Goal: Information Seeking & Learning: Check status

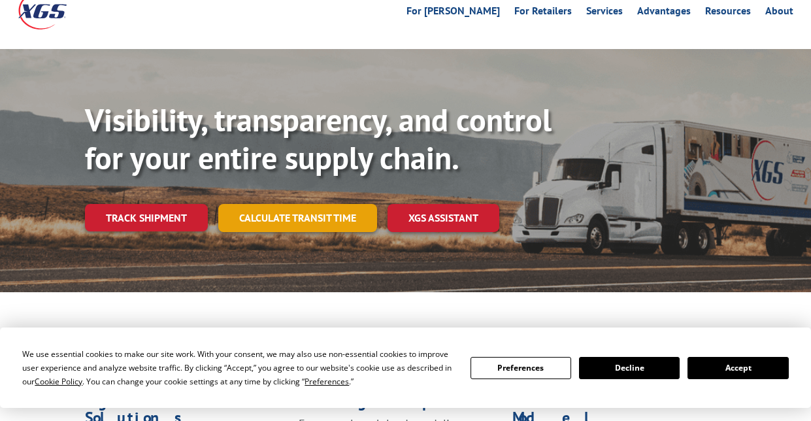
scroll to position [65, 0]
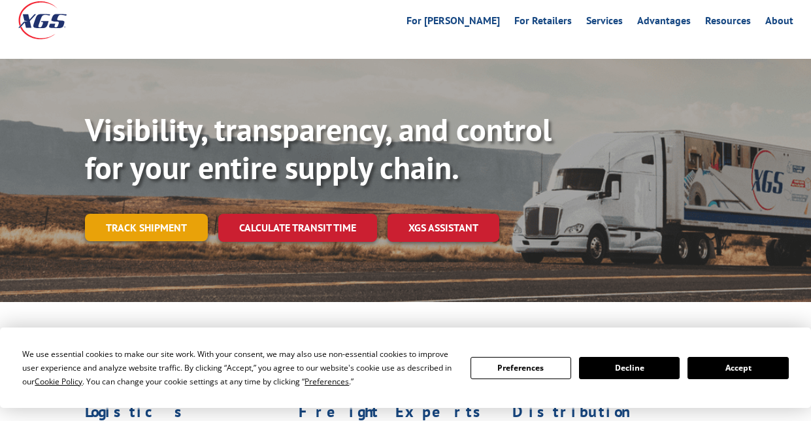
click at [160, 214] on link "Track shipment" at bounding box center [146, 227] width 123 height 27
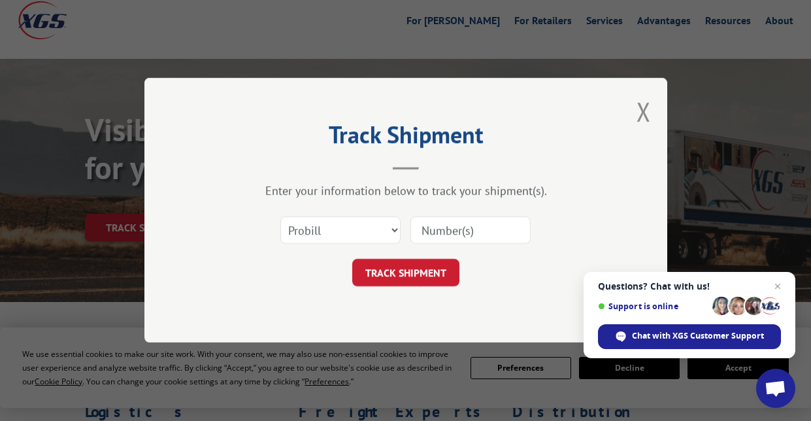
drag, startPoint x: 641, startPoint y: 110, endPoint x: 444, endPoint y: 320, distance: 288.1
click at [446, 380] on div "Track Shipment Enter your information below to track your shipment(s). Select c…" at bounding box center [405, 210] width 811 height 421
click at [443, 284] on button "TRACK SHIPMENT" at bounding box center [405, 272] width 107 height 27
click at [465, 225] on input at bounding box center [470, 230] width 120 height 27
type input "17664701"
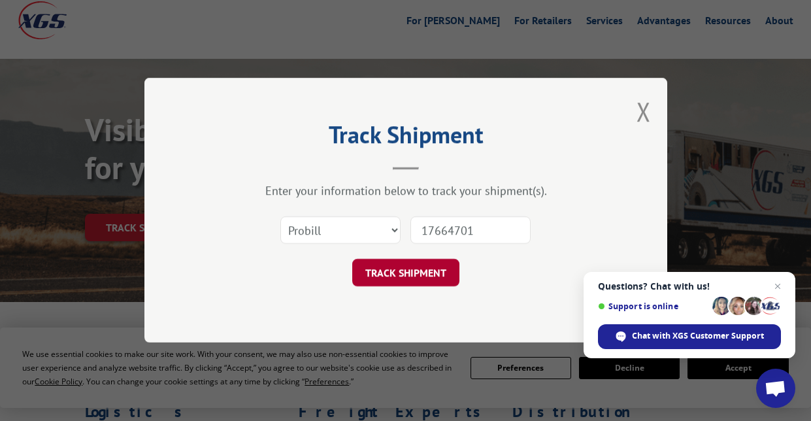
click at [431, 269] on button "TRACK SHIPMENT" at bounding box center [405, 272] width 107 height 27
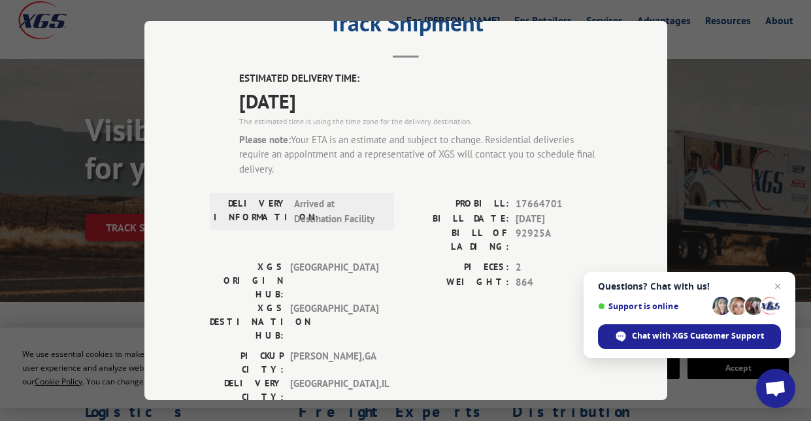
scroll to position [0, 0]
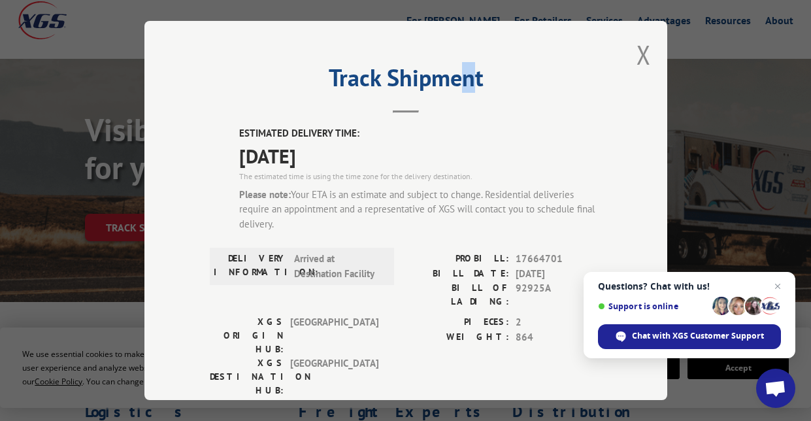
click at [467, 35] on div "Track Shipment ESTIMATED DELIVERY TIME: [DATE] The estimated time is using the …" at bounding box center [405, 210] width 523 height 379
click at [465, 35] on div "Track Shipment ESTIMATED DELIVERY TIME: [DATE] The estimated time is using the …" at bounding box center [405, 210] width 523 height 379
click at [643, 54] on button "Close modal" at bounding box center [644, 54] width 14 height 35
